Goal: Check status: Check status

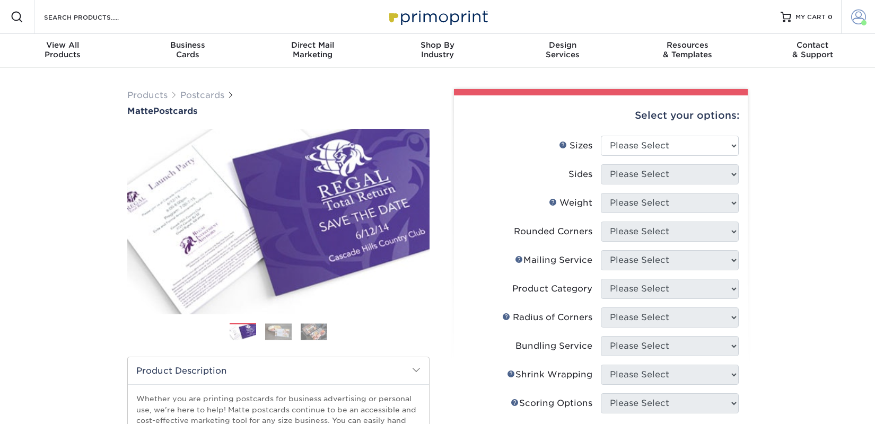
click at [863, 20] on span at bounding box center [863, 22] width 5 height 5
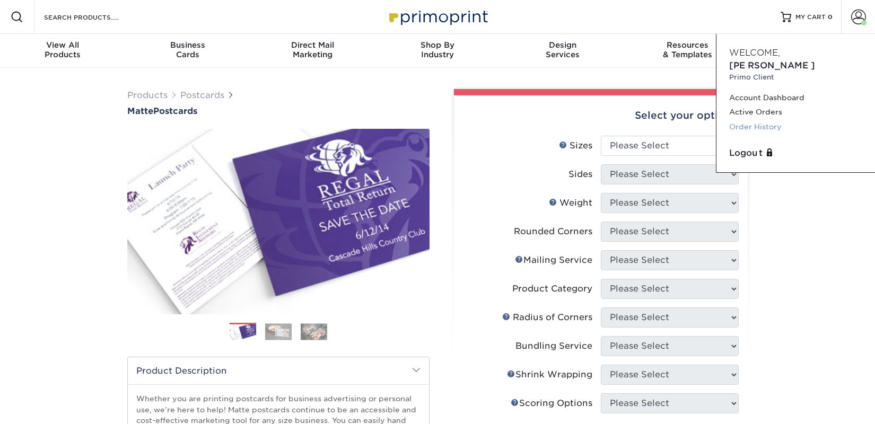
click at [768, 120] on link "Order History" at bounding box center [795, 127] width 133 height 14
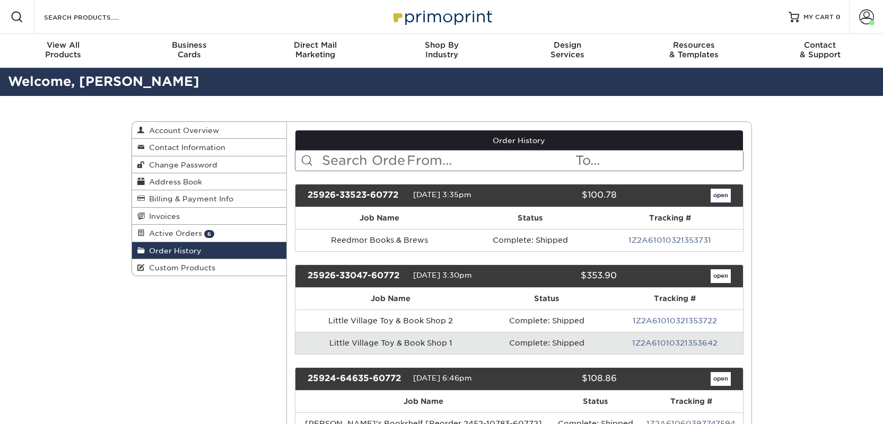
click at [380, 161] on input "text" at bounding box center [363, 161] width 85 height 20
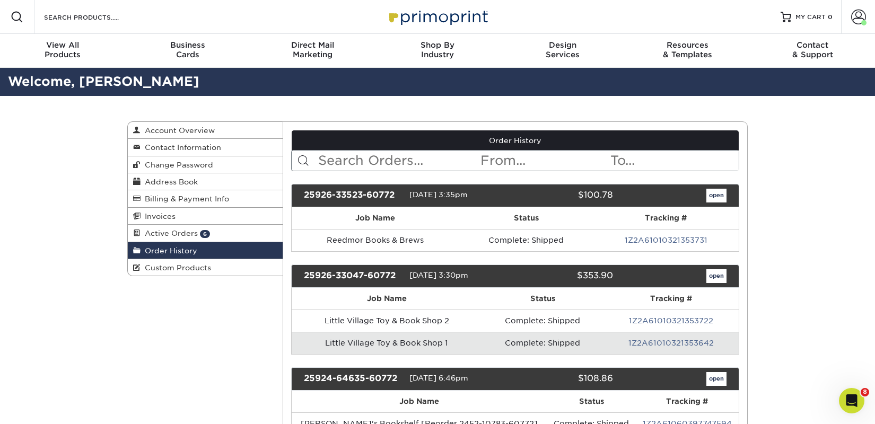
click at [380, 161] on input "text" at bounding box center [398, 161] width 163 height 20
type input "forever"
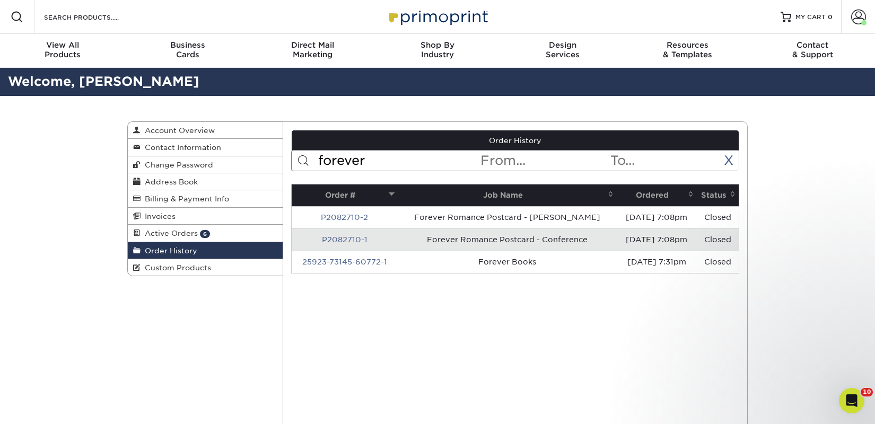
click at [639, 194] on th "Ordered" at bounding box center [657, 196] width 80 height 22
click at [639, 195] on th "Ordered" at bounding box center [657, 196] width 80 height 22
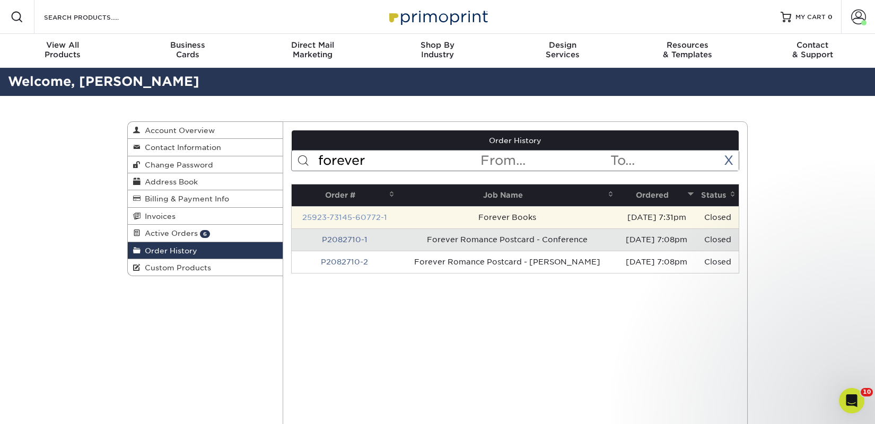
click at [369, 219] on link "25923-73145-60772-1" at bounding box center [344, 217] width 85 height 8
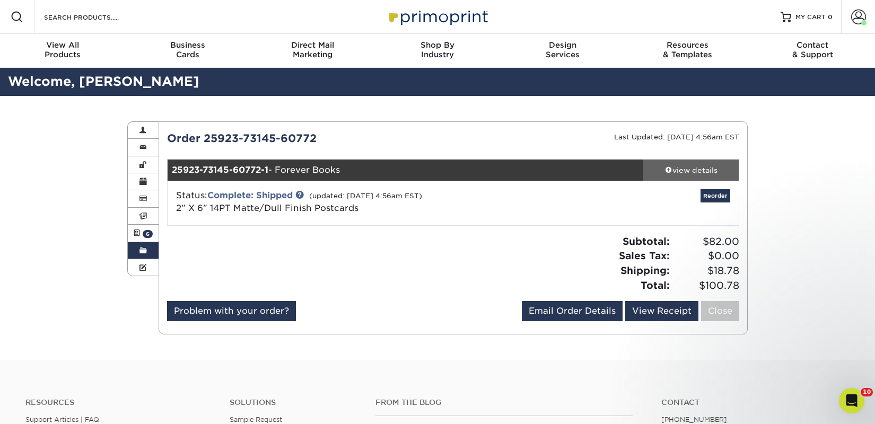
click at [698, 173] on div "view details" at bounding box center [690, 170] width 95 height 11
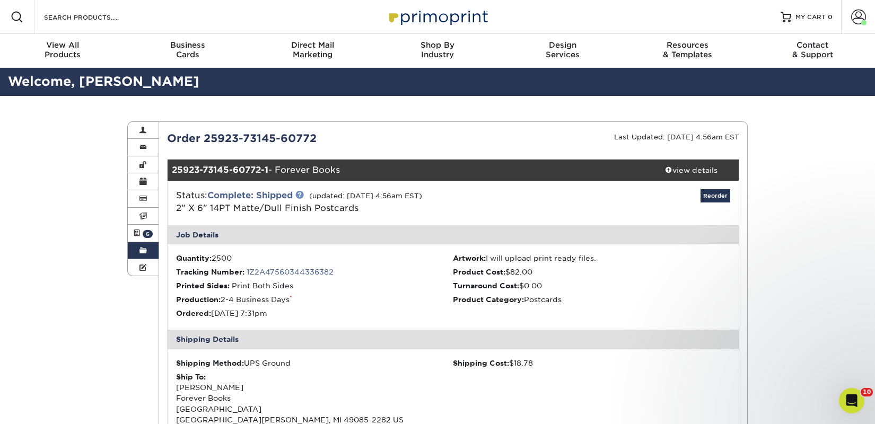
click at [302, 195] on link at bounding box center [299, 194] width 8 height 8
click at [282, 196] on link "Complete: Shipped" at bounding box center [249, 195] width 85 height 10
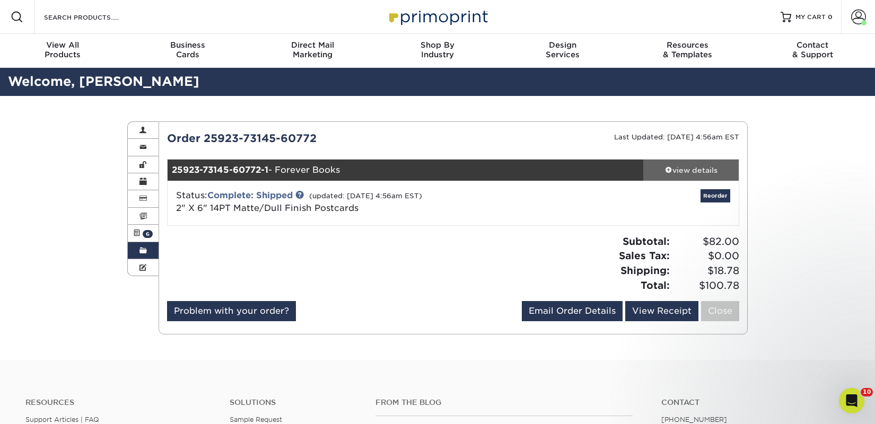
click at [696, 175] on div "view details" at bounding box center [690, 170] width 95 height 11
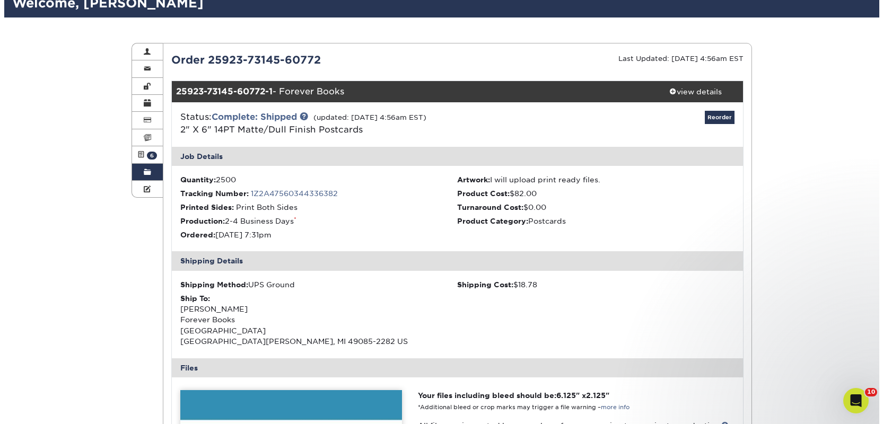
scroll to position [102, 0]
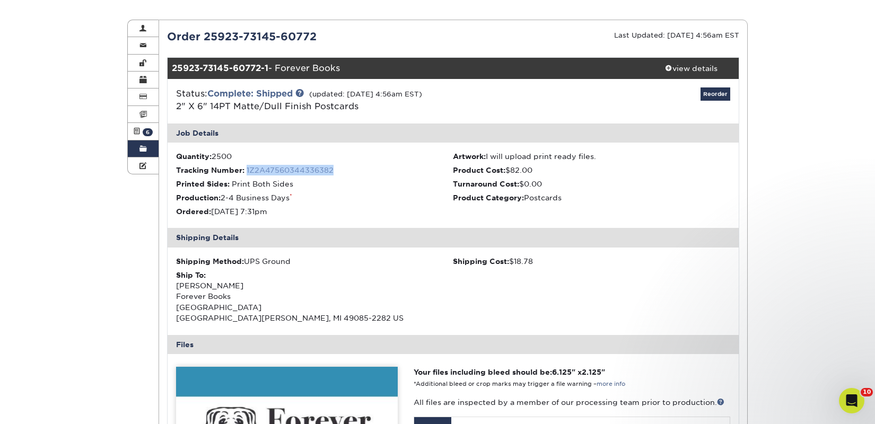
drag, startPoint x: 343, startPoint y: 170, endPoint x: 248, endPoint y: 173, distance: 95.5
click at [248, 173] on li "Tracking Number: 1Z2A47560344336382" at bounding box center [314, 170] width 277 height 11
copy link "1Z2A47560344336382"
click at [303, 170] on link "1Z2A47560344336382" at bounding box center [290, 170] width 87 height 8
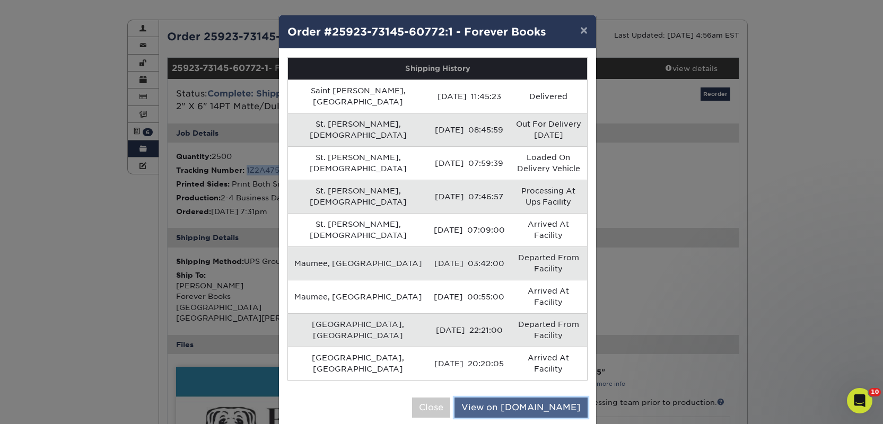
click at [520, 398] on link "View on UPS.com" at bounding box center [521, 408] width 133 height 20
